Goal: Book appointment/travel/reservation

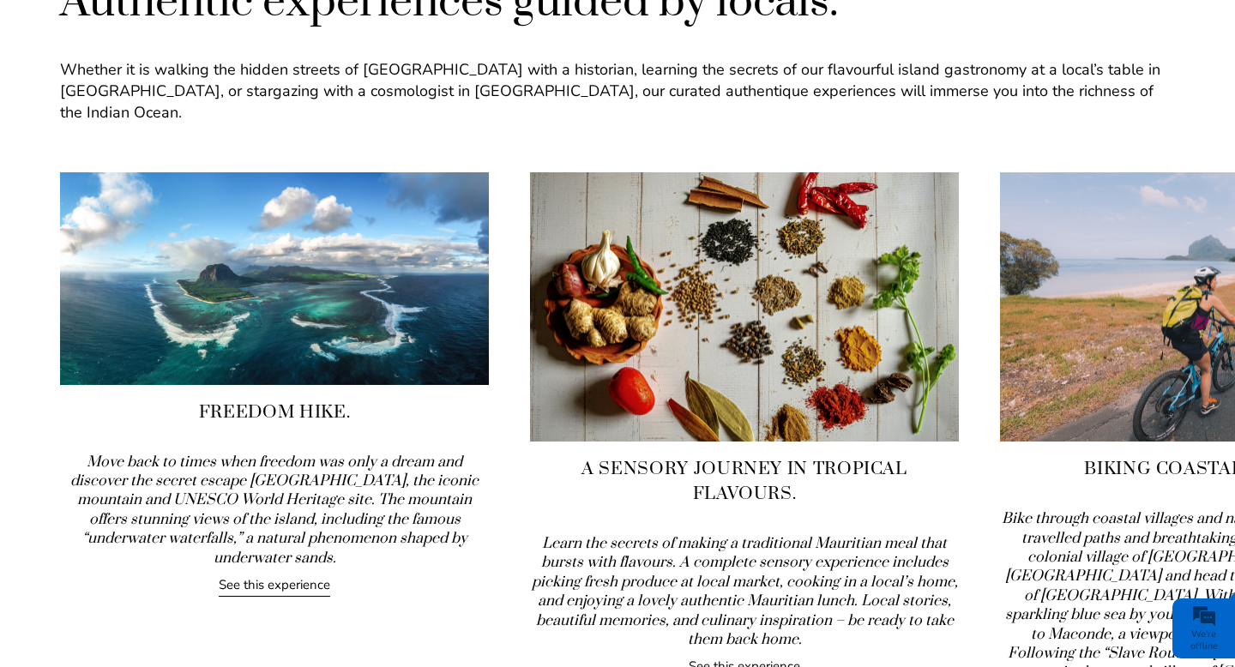
scroll to position [1742, 0]
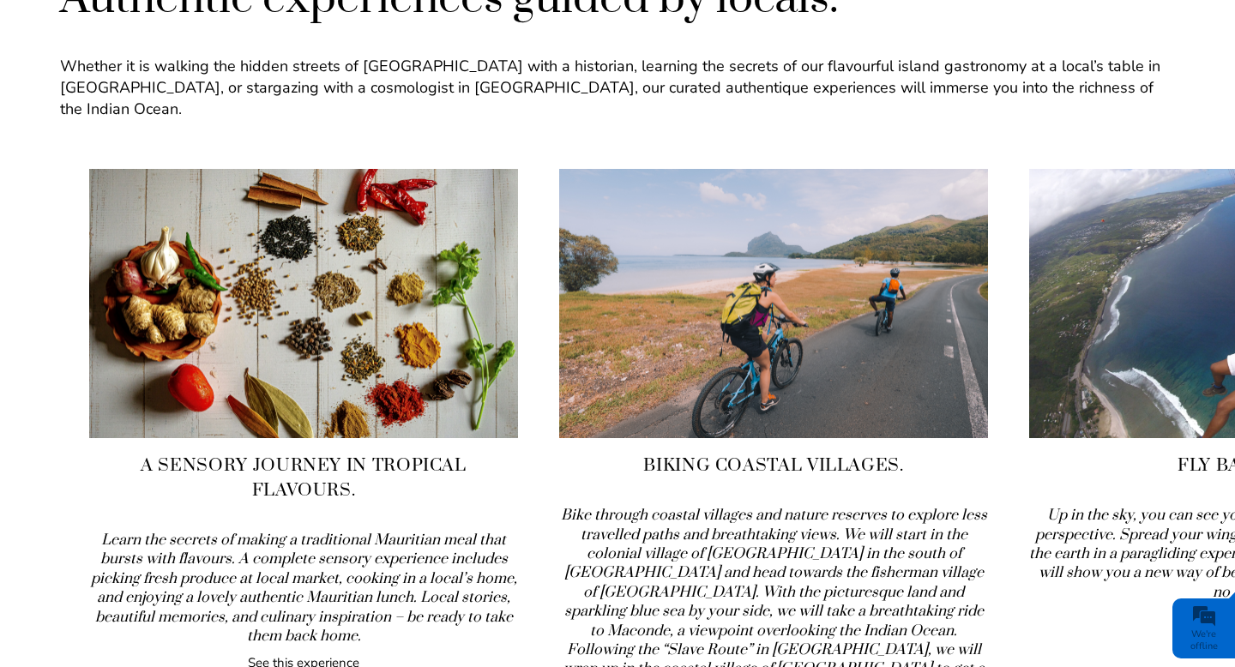
drag, startPoint x: 1089, startPoint y: 536, endPoint x: 648, endPoint y: 552, distance: 441.3
click at [648, 552] on icon "Bike through coastal villages and nature reserves to explore less travelled pat…" at bounding box center [774, 602] width 426 height 192
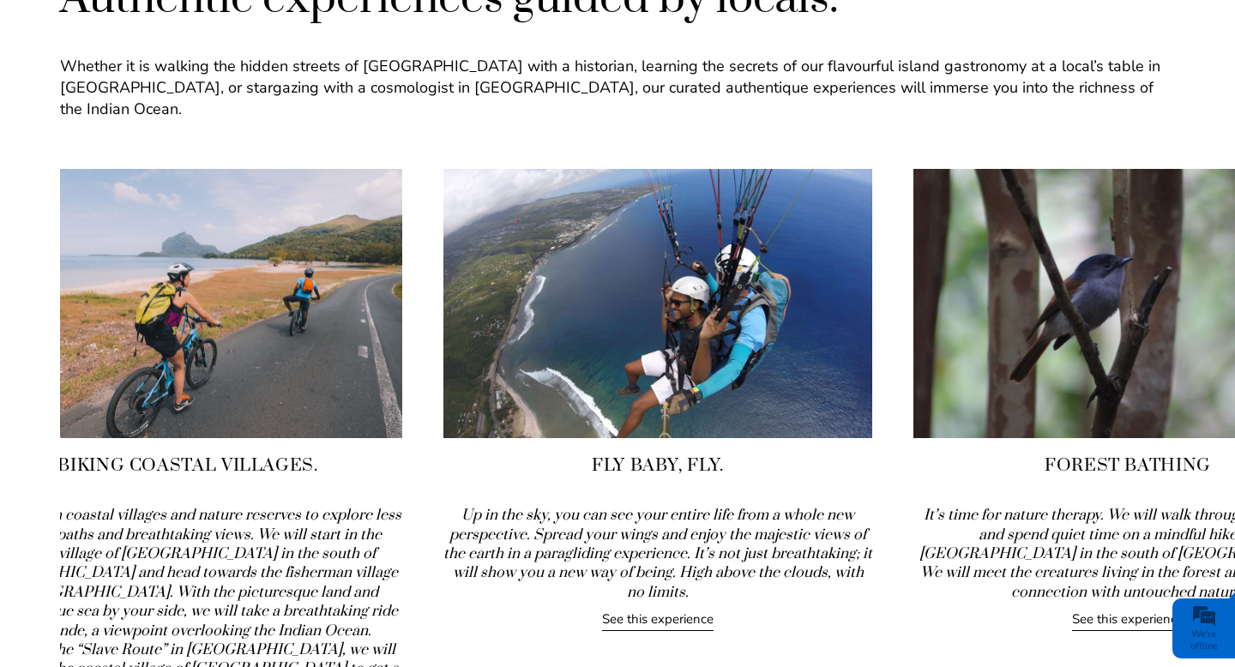
drag, startPoint x: 873, startPoint y: 490, endPoint x: 302, endPoint y: 522, distance: 572.3
click at [302, 522] on icon "Bike through coastal villages and nature reserves to explore less travelled pat…" at bounding box center [188, 602] width 426 height 192
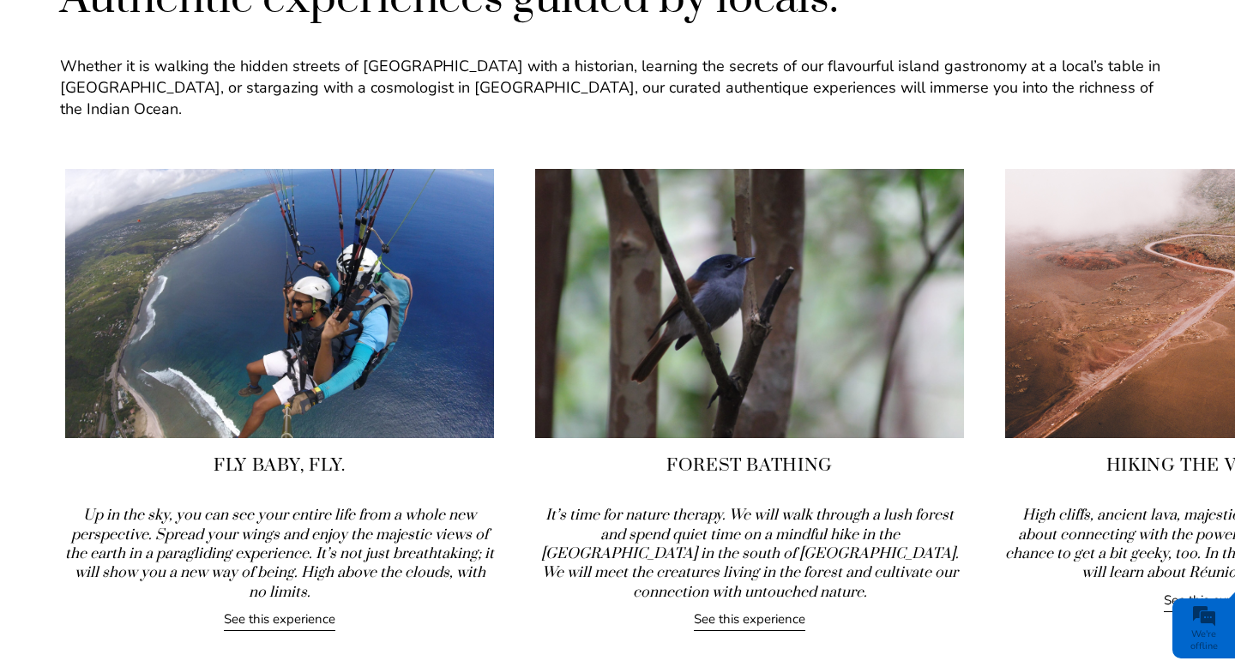
drag, startPoint x: 777, startPoint y: 480, endPoint x: 169, endPoint y: 575, distance: 615.6
click at [178, 570] on div "Fly baby, fly. Up in the sky, you can see your entire life from a whole new per…" at bounding box center [279, 400] width 429 height 462
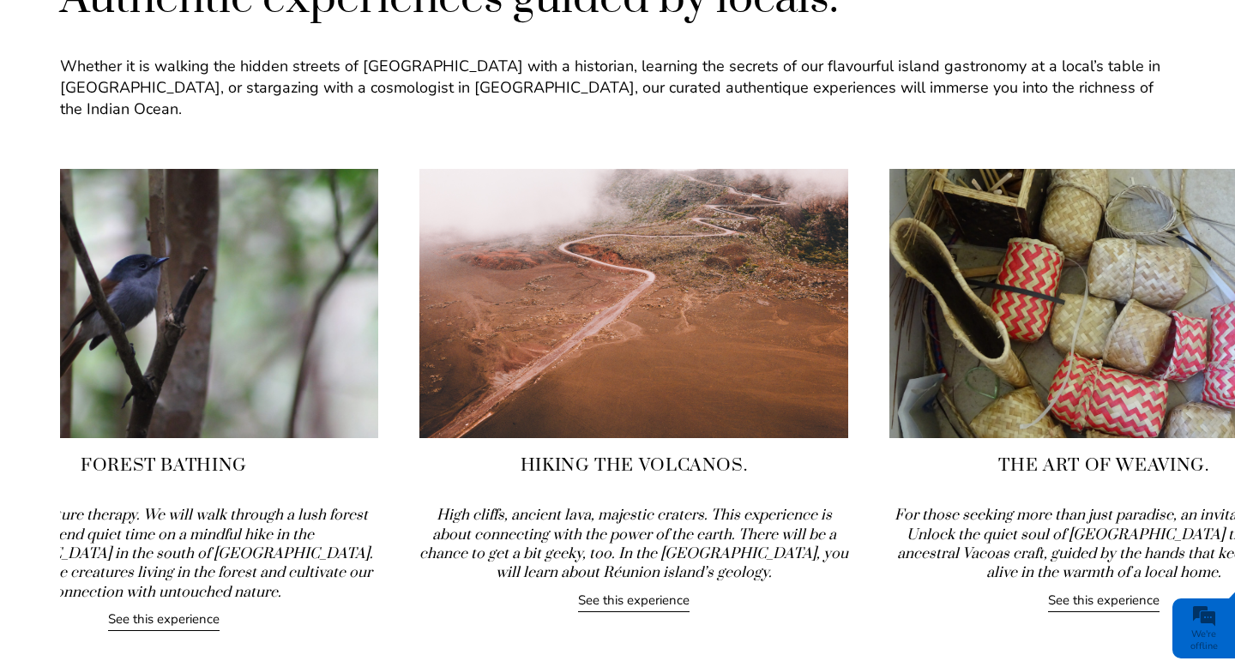
drag, startPoint x: 803, startPoint y: 534, endPoint x: 222, endPoint y: 588, distance: 583.3
click at [222, 588] on div "Forest Bathing It’s time for nature therapy. We will walk through a lush forest…" at bounding box center [163, 400] width 429 height 462
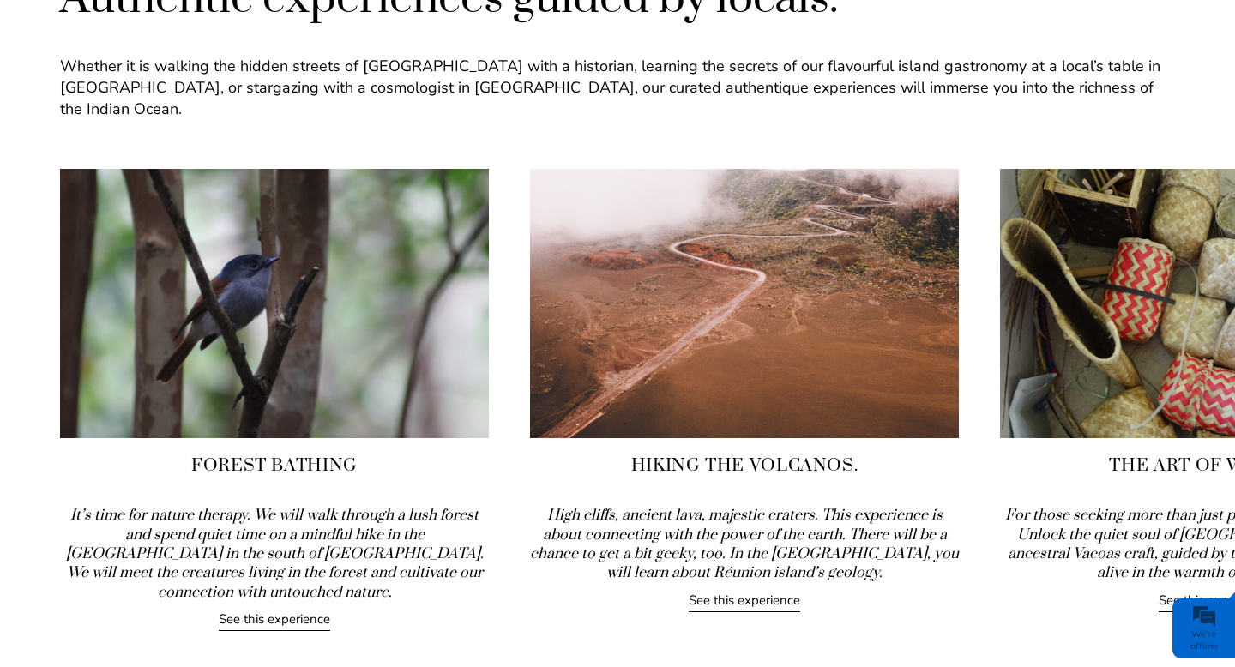
click at [723, 356] on img at bounding box center [744, 303] width 429 height 269
click at [733, 229] on img at bounding box center [744, 303] width 429 height 269
click at [757, 592] on link "See this experience" at bounding box center [745, 602] width 112 height 21
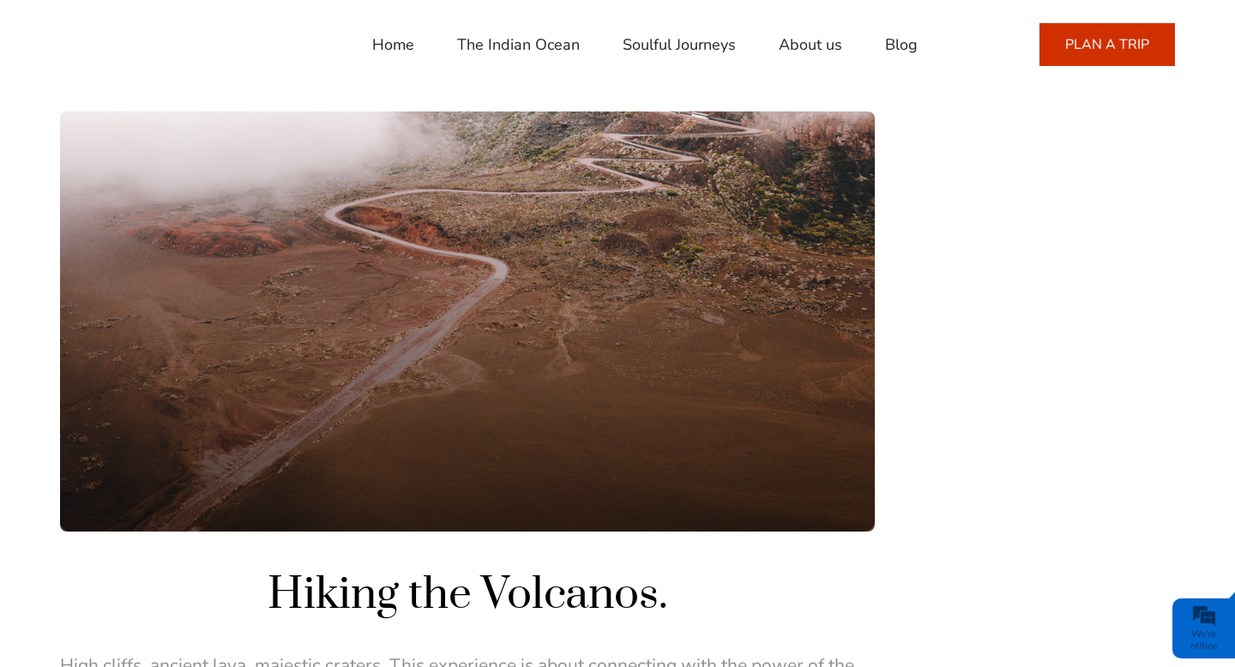
click at [1106, 39] on link "PLAN A TRIP" at bounding box center [1108, 44] width 136 height 43
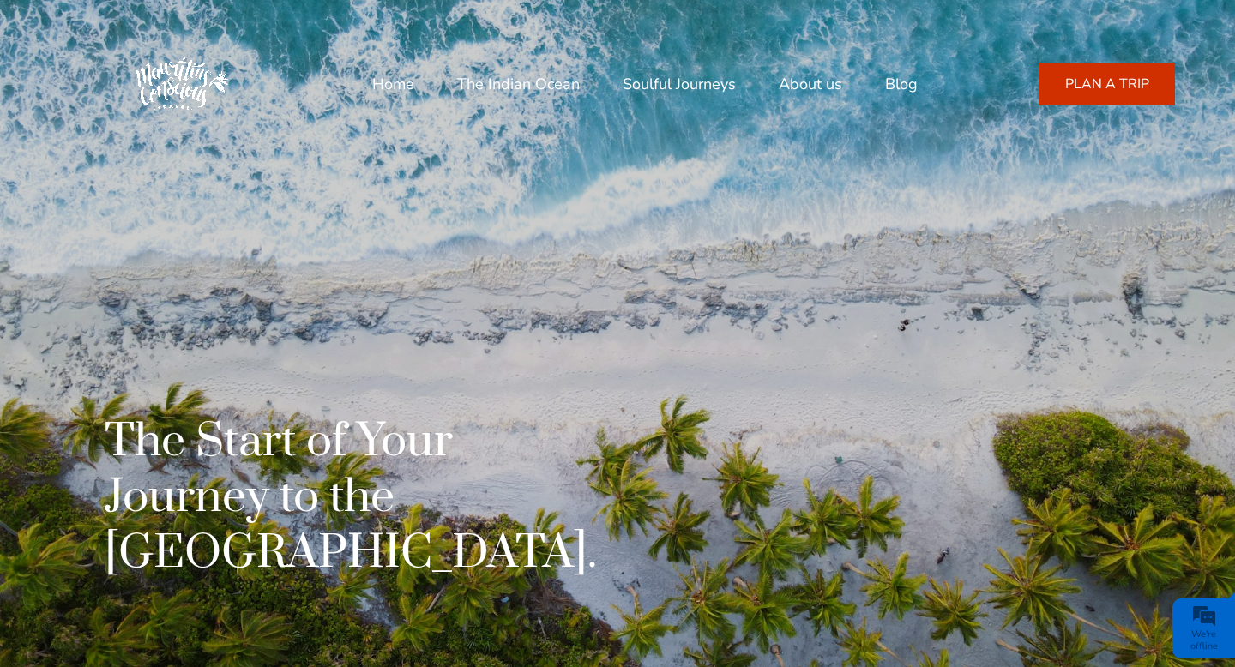
click at [385, 83] on link "Home" at bounding box center [393, 83] width 42 height 41
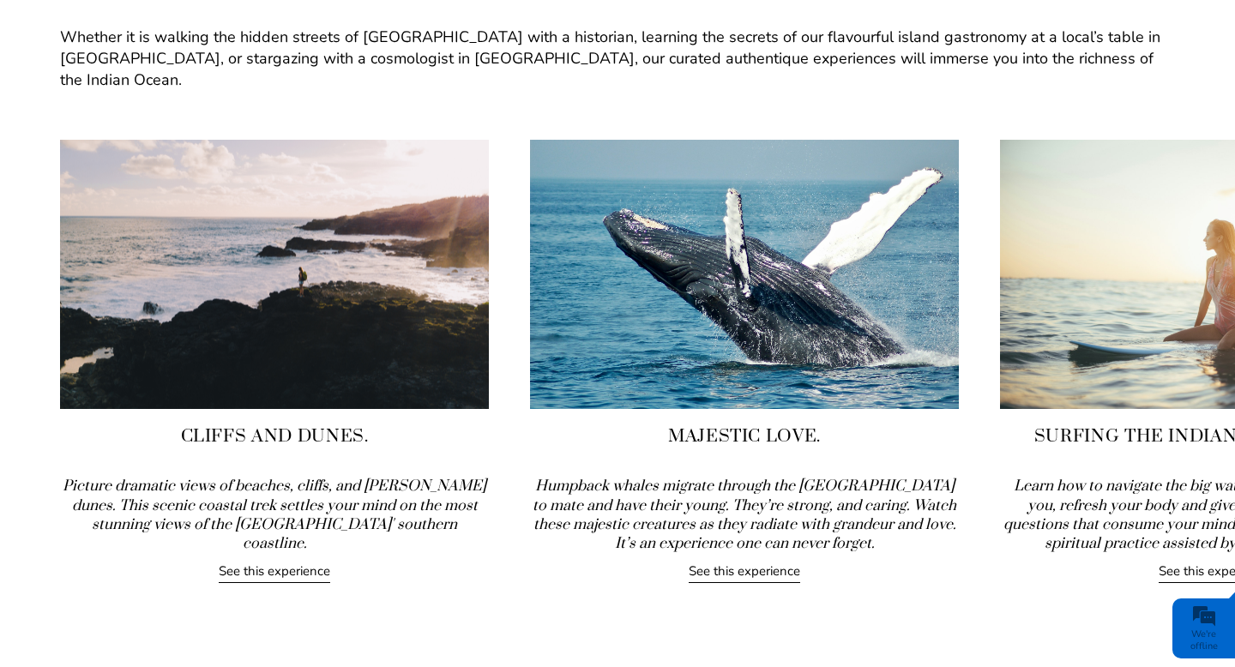
scroll to position [1778, 0]
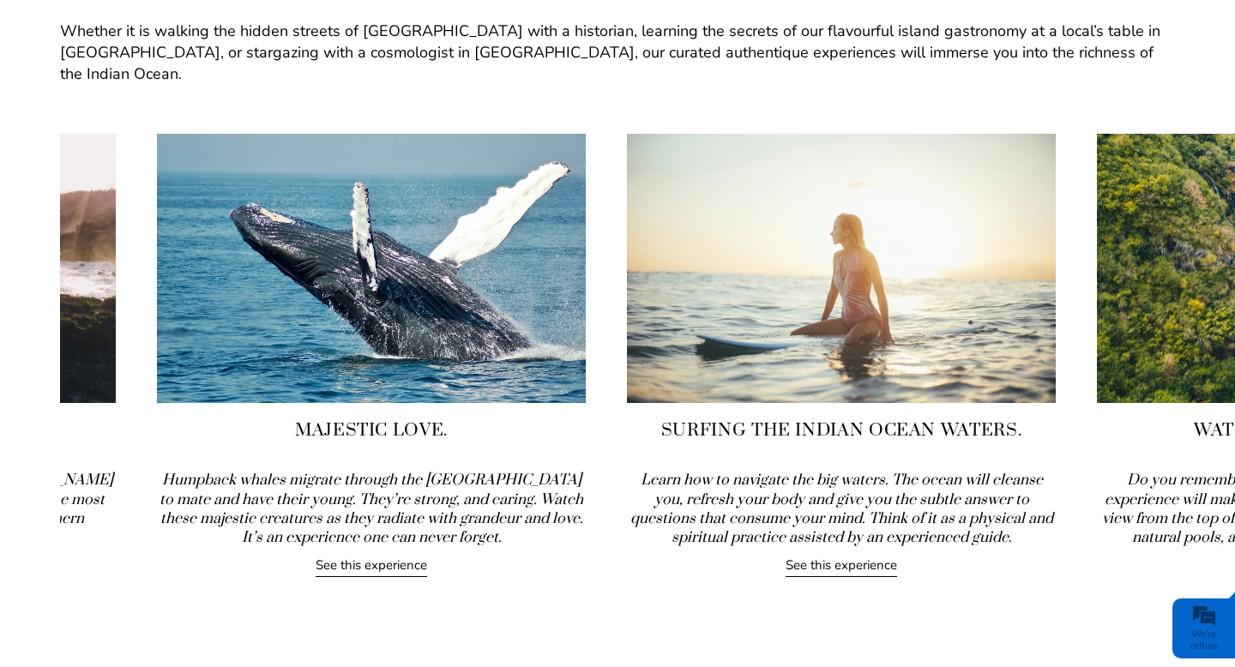
drag, startPoint x: 830, startPoint y: 304, endPoint x: 420, endPoint y: 346, distance: 412.2
click at [422, 345] on img at bounding box center [371, 268] width 429 height 269
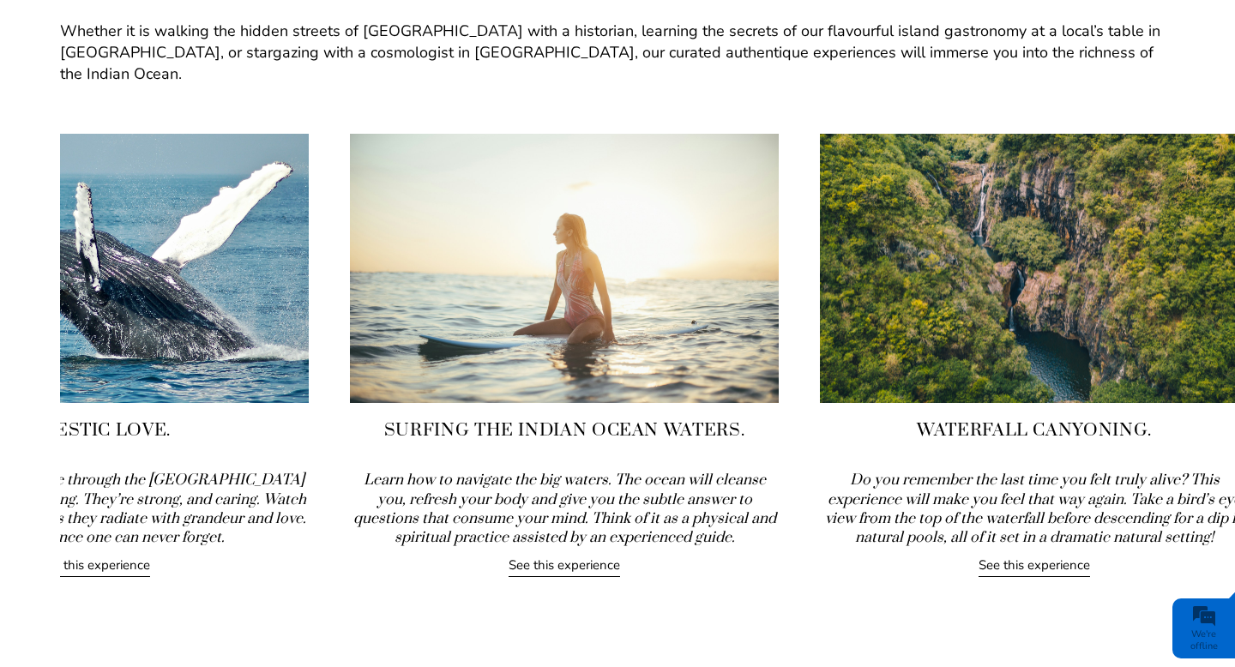
drag, startPoint x: 817, startPoint y: 379, endPoint x: 338, endPoint y: 450, distance: 484.0
click at [350, 448] on div "Surfing the Indian Ocean Waters. Learn how to navigate the big waters. The ocea…" at bounding box center [564, 356] width 429 height 444
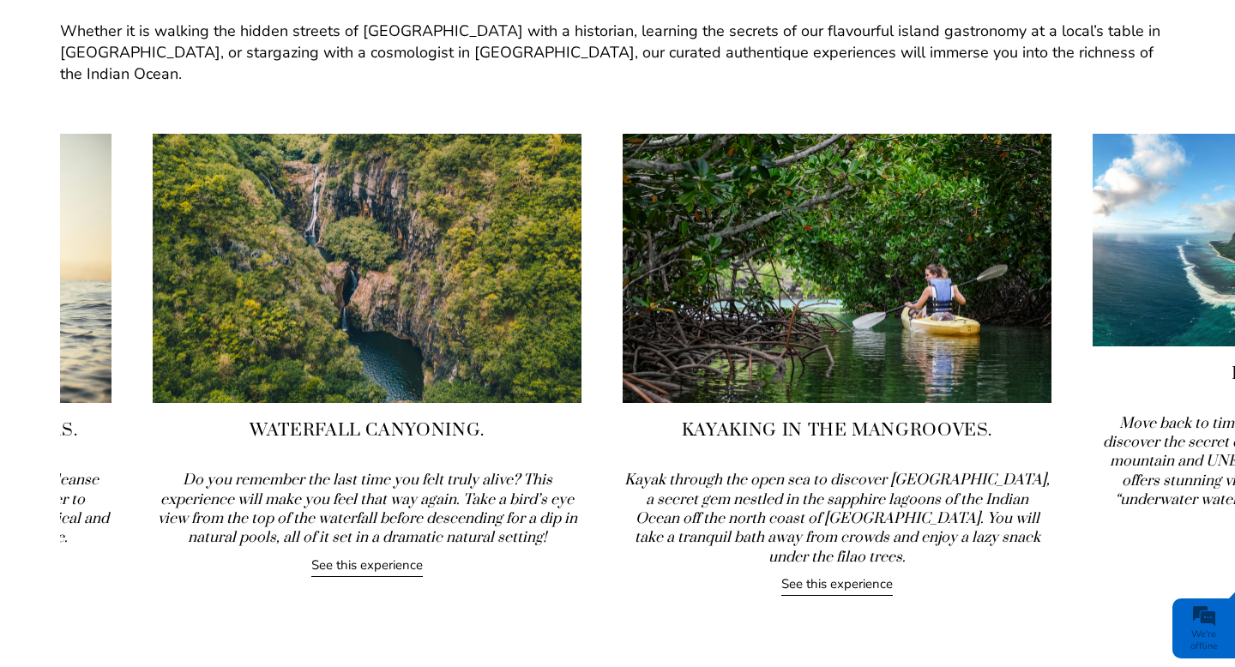
drag, startPoint x: 743, startPoint y: 348, endPoint x: 365, endPoint y: 379, distance: 378.7
click at [365, 379] on img at bounding box center [367, 268] width 429 height 269
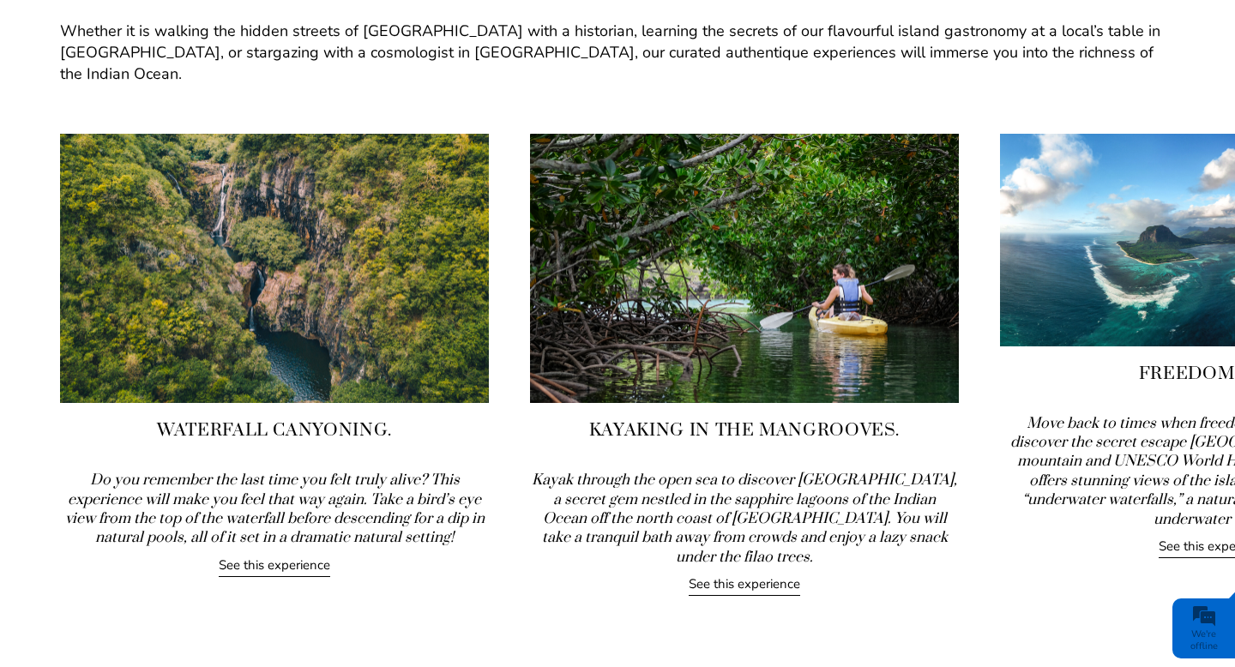
scroll to position [0, 0]
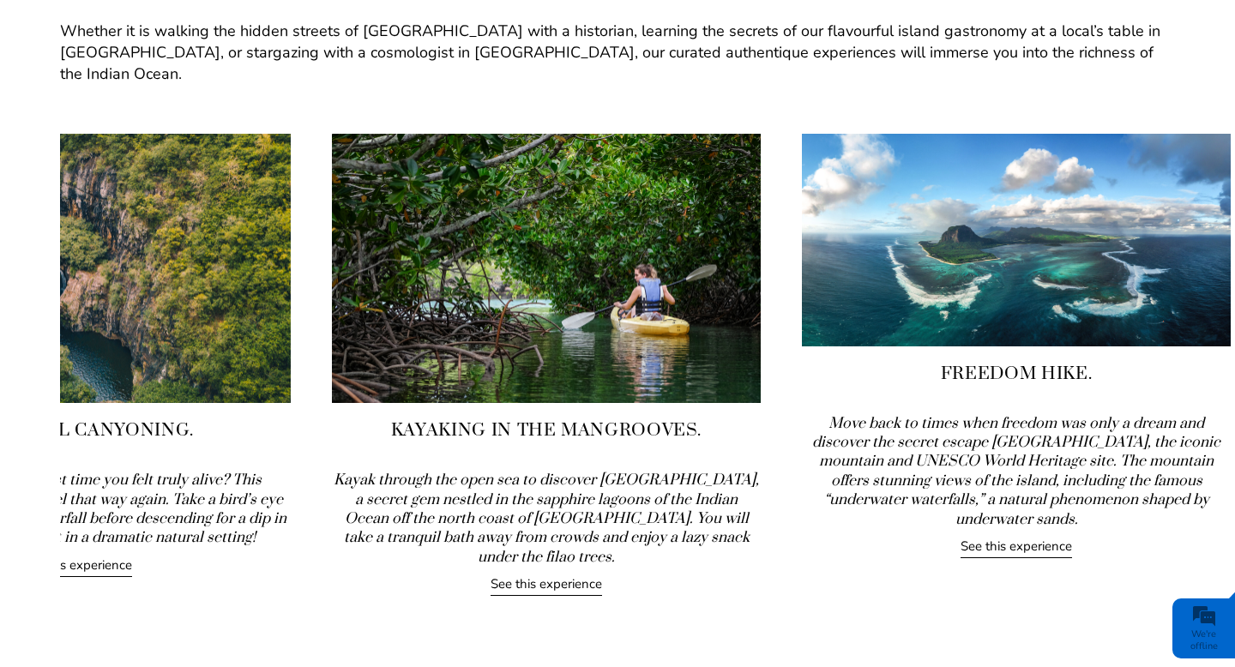
drag, startPoint x: 798, startPoint y: 302, endPoint x: 506, endPoint y: 363, distance: 298.0
click at [508, 361] on img at bounding box center [546, 268] width 429 height 269
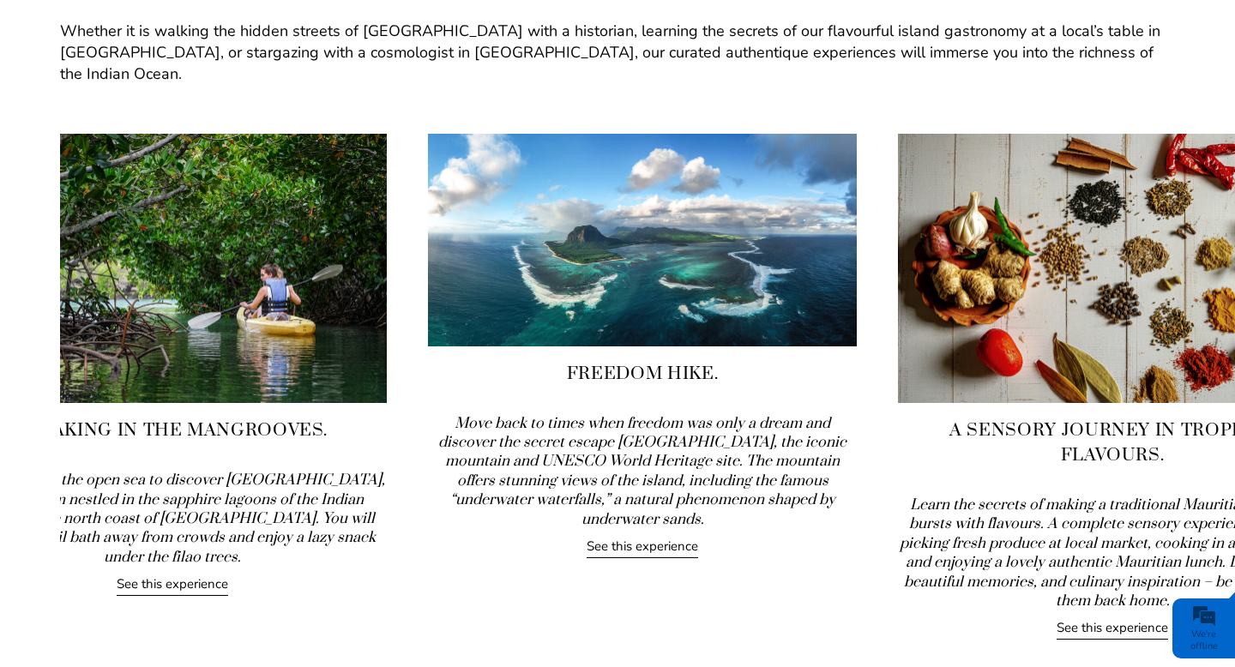
drag, startPoint x: 873, startPoint y: 268, endPoint x: 384, endPoint y: 339, distance: 494.2
click at [428, 331] on div "Freedom Hike. Move back to times when freedom was only a dream and discover the…" at bounding box center [642, 346] width 429 height 425
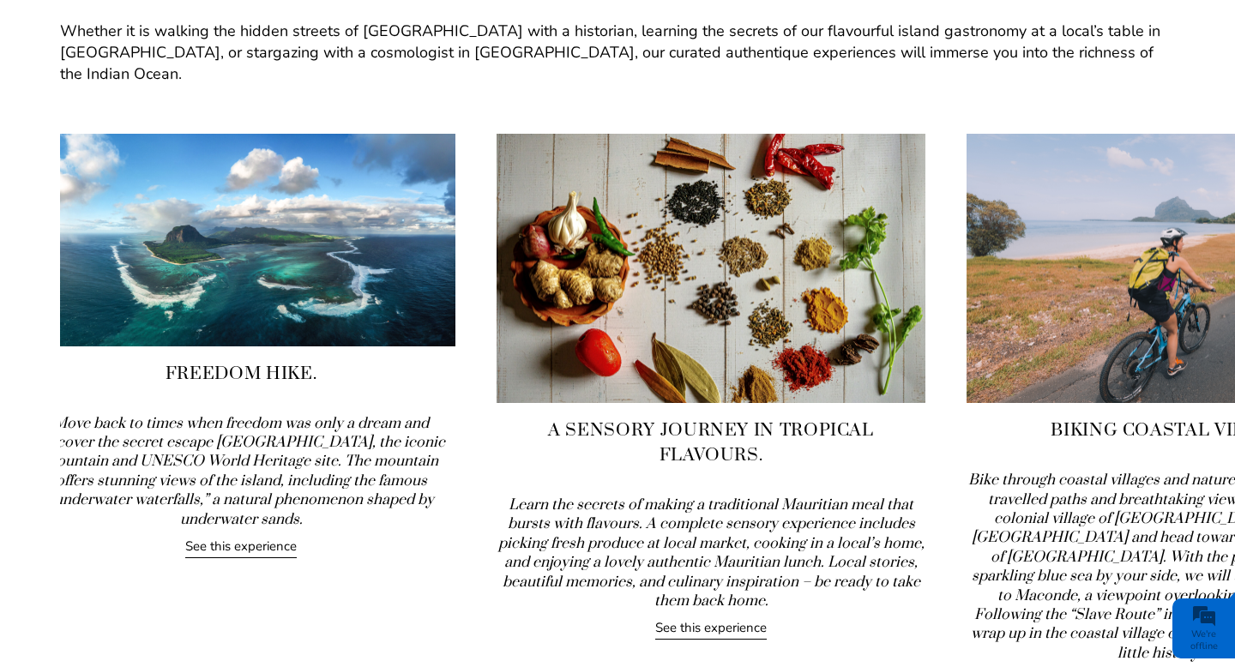
drag, startPoint x: 872, startPoint y: 328, endPoint x: 323, endPoint y: 358, distance: 550.7
click at [497, 353] on img at bounding box center [711, 268] width 429 height 269
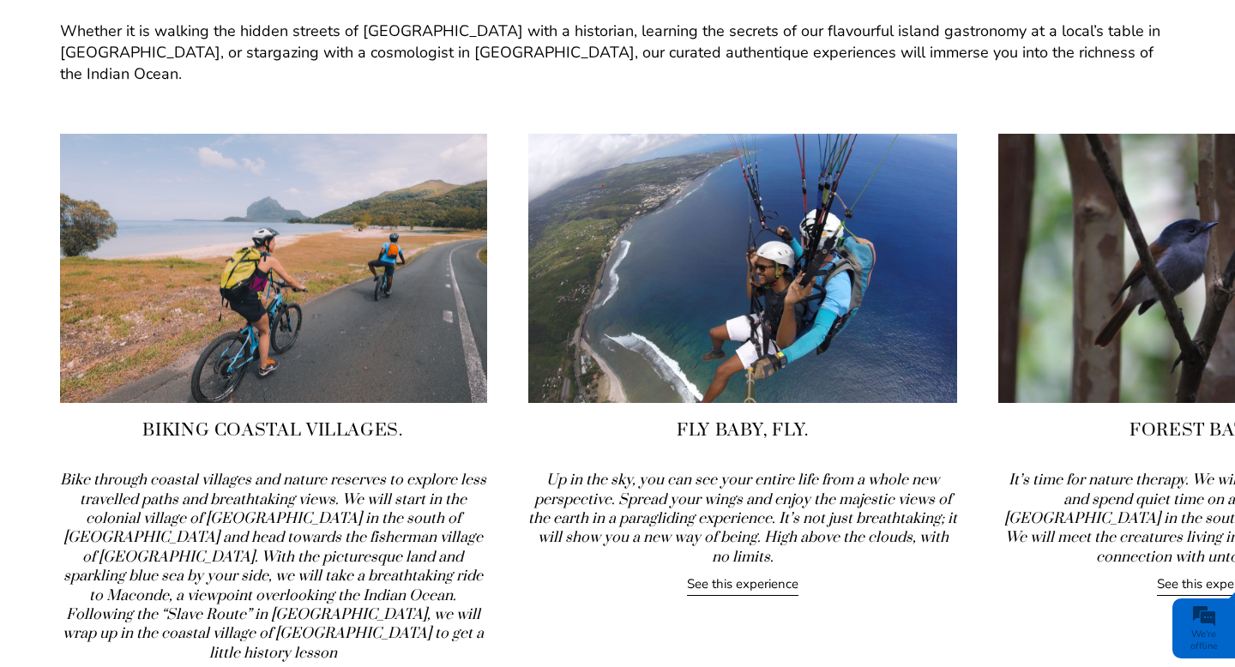
drag, startPoint x: 766, startPoint y: 281, endPoint x: 266, endPoint y: 302, distance: 500.6
click at [266, 302] on img at bounding box center [272, 268] width 429 height 269
